Goal: Task Accomplishment & Management: Manage account settings

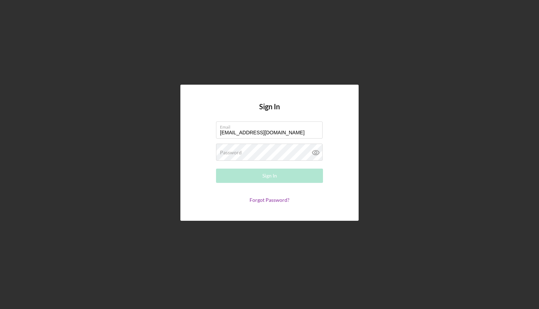
type input "[EMAIL_ADDRESS][DOMAIN_NAME]"
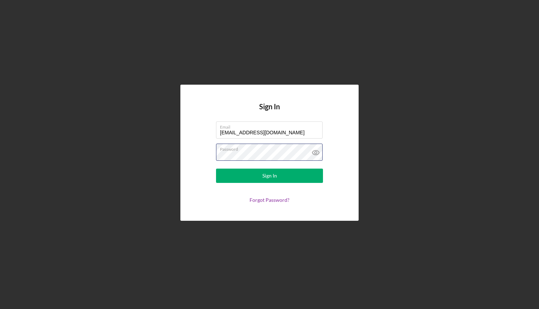
click at [270, 175] on button "Sign In" at bounding box center [269, 175] width 107 height 14
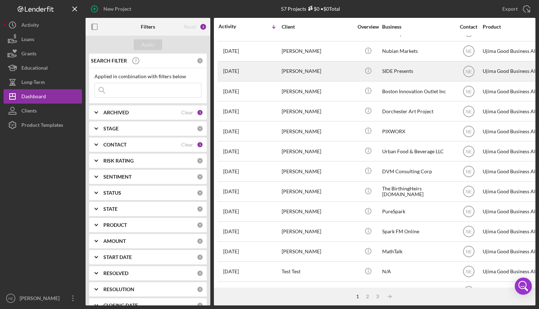
scroll to position [75, 0]
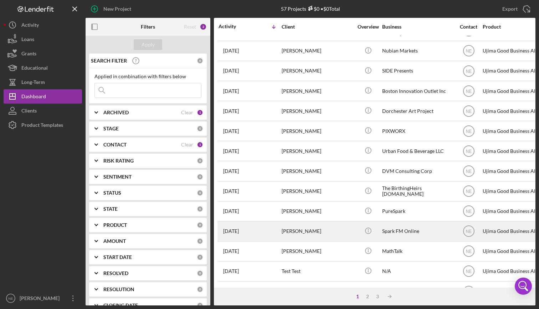
click at [401, 227] on div "Spark FM Online" at bounding box center [417, 231] width 71 height 19
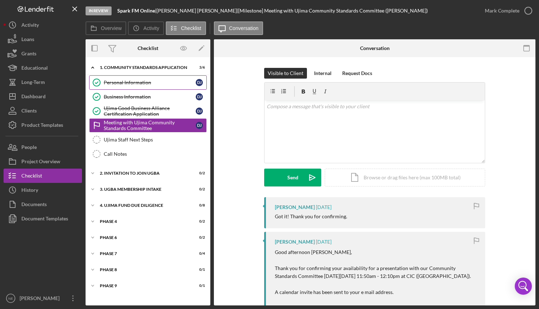
click at [141, 78] on link "Personal Information Personal Information D J" at bounding box center [148, 82] width 118 height 14
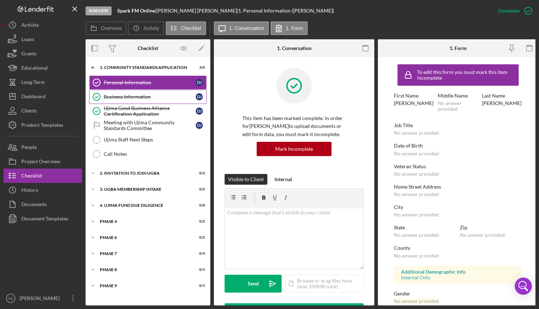
click at [138, 99] on div "Business Information" at bounding box center [150, 97] width 92 height 6
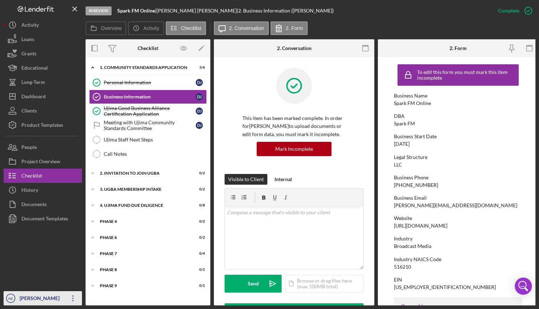
click at [33, 298] on div "[PERSON_NAME]" at bounding box center [41, 299] width 46 height 16
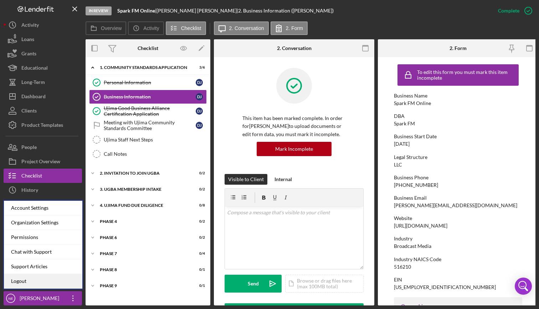
click at [30, 283] on link "Logout" at bounding box center [43, 281] width 78 height 15
